Goal: Check status: Check status

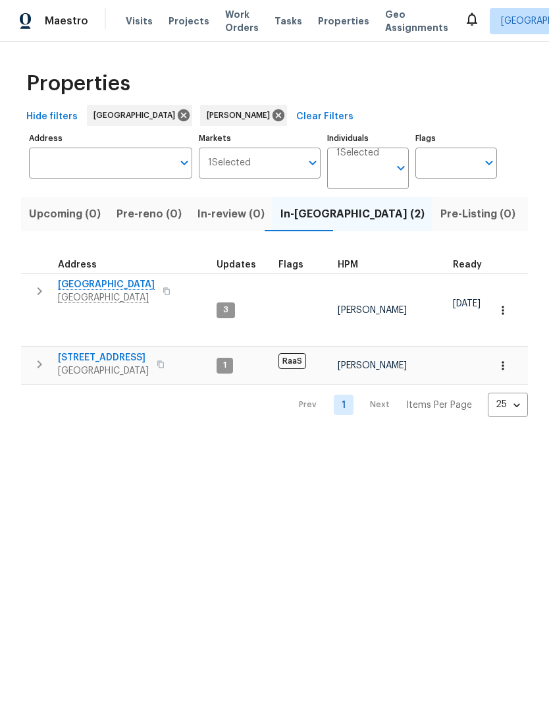
click at [512, 296] on button "button" at bounding box center [503, 310] width 29 height 29
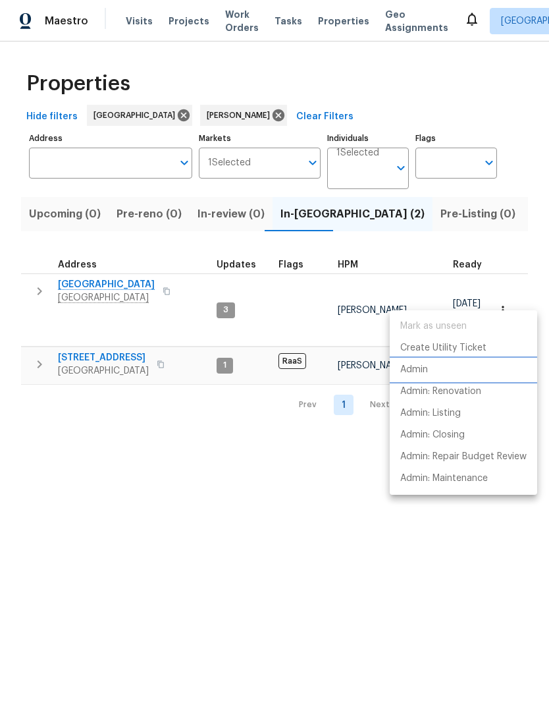
click at [422, 370] on p "Admin" at bounding box center [414, 370] width 28 height 14
click at [188, 583] on div at bounding box center [274, 352] width 549 height 705
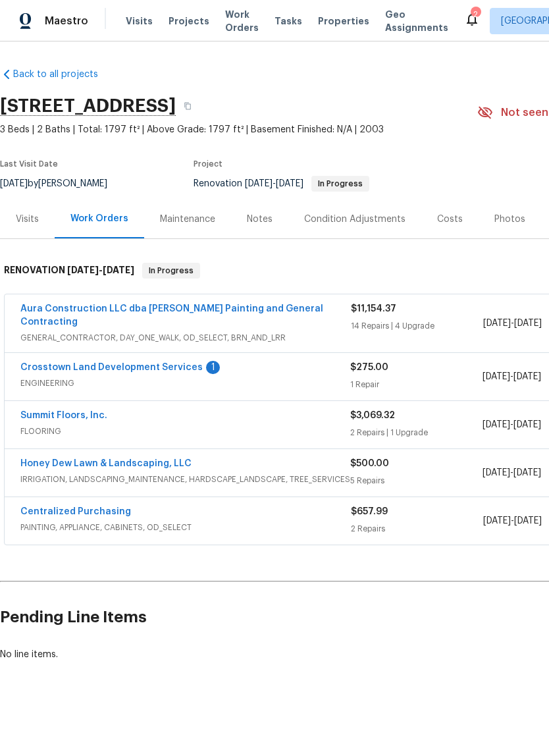
click at [78, 363] on link "Crosstown Land Development Services" at bounding box center [111, 367] width 182 height 9
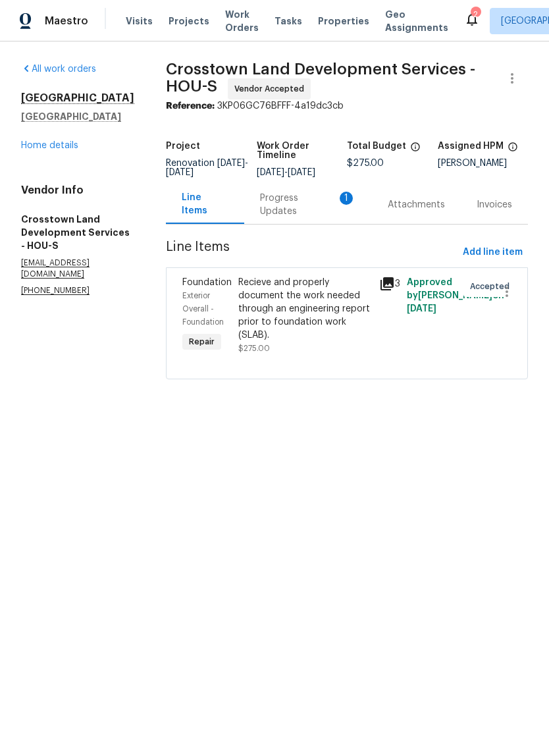
click at [302, 203] on div "Progress Updates 1" at bounding box center [308, 205] width 96 height 26
